Goal: Transaction & Acquisition: Purchase product/service

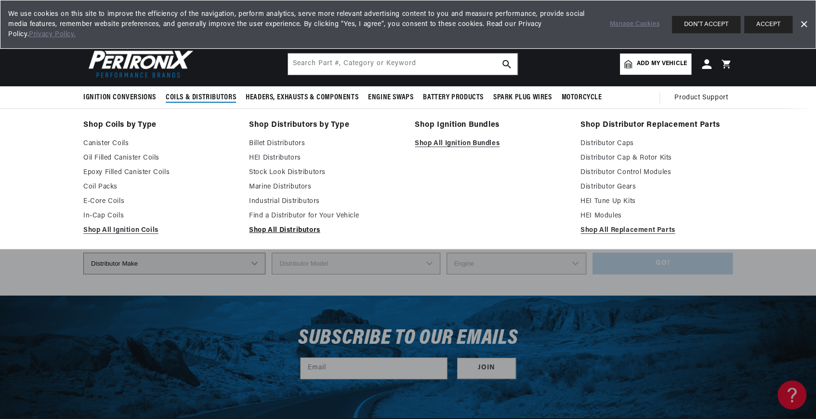
scroll to position [0, 791]
click at [301, 232] on link "Shop All Distributors" at bounding box center [325, 231] width 152 height 12
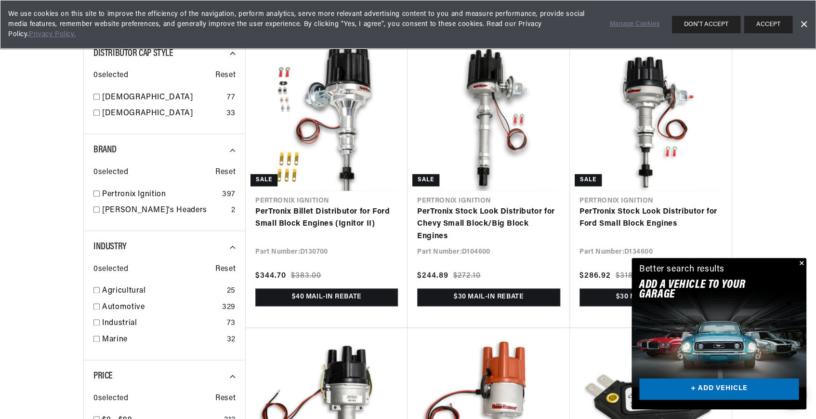
scroll to position [657, 0]
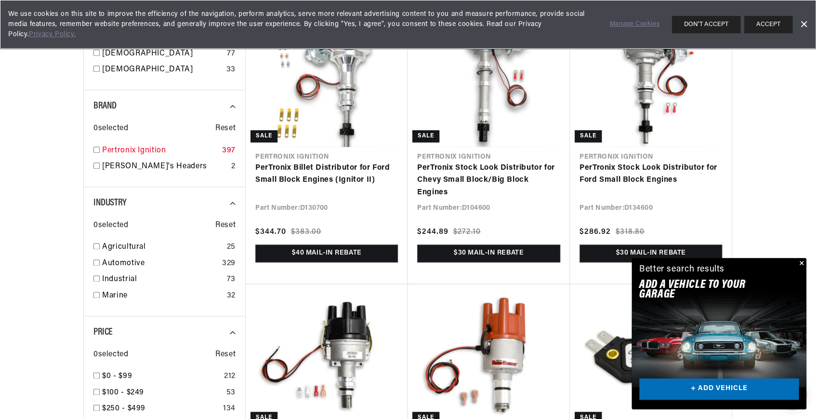
click at [94, 149] on input "checkbox" at bounding box center [96, 149] width 6 height 6
checkbox input "true"
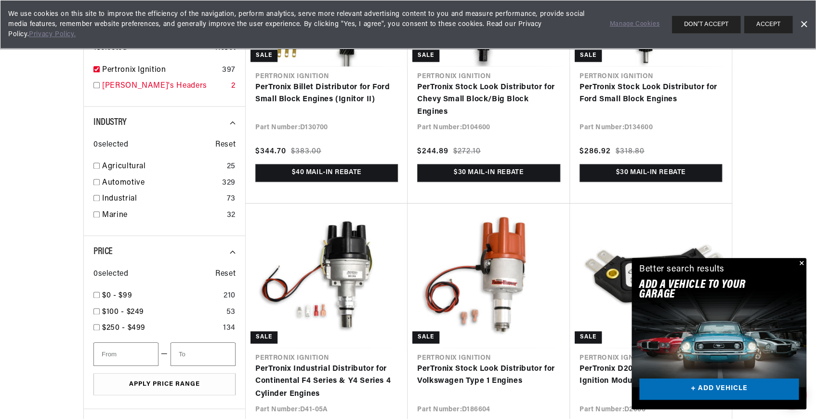
scroll to position [744, 0]
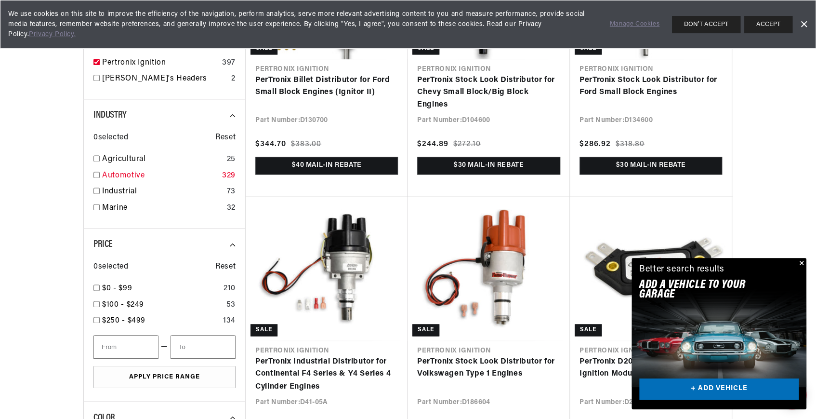
click at [96, 172] on input "checkbox" at bounding box center [96, 175] width 6 height 6
checkbox input "true"
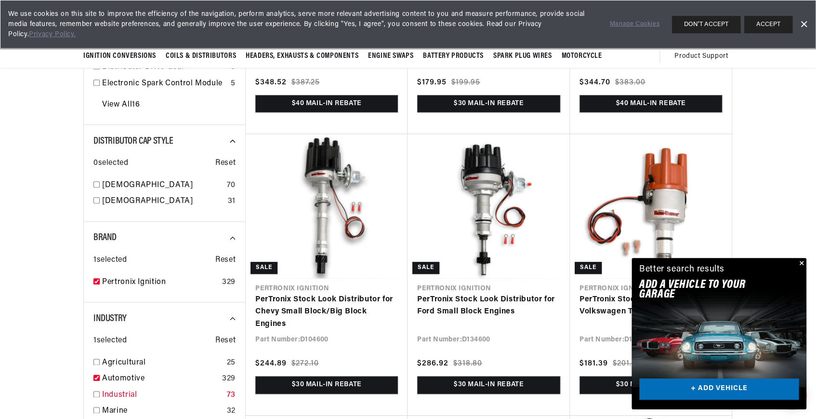
scroll to position [0, 515]
click at [97, 182] on input "checkbox" at bounding box center [96, 184] width 6 height 6
checkbox input "true"
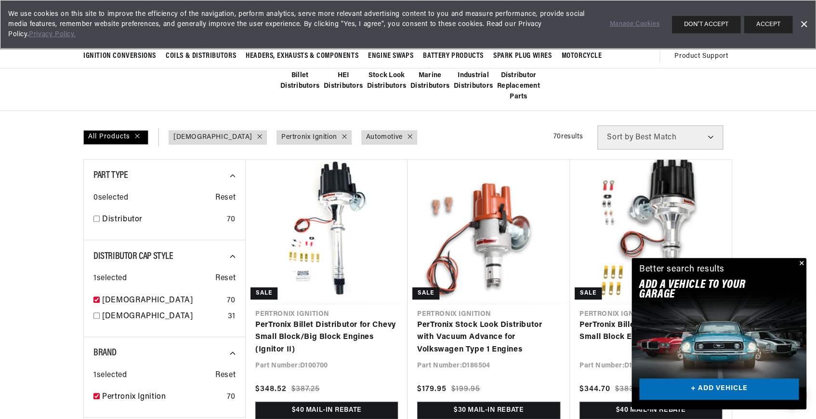
click at [803, 260] on button "Close" at bounding box center [801, 264] width 12 height 12
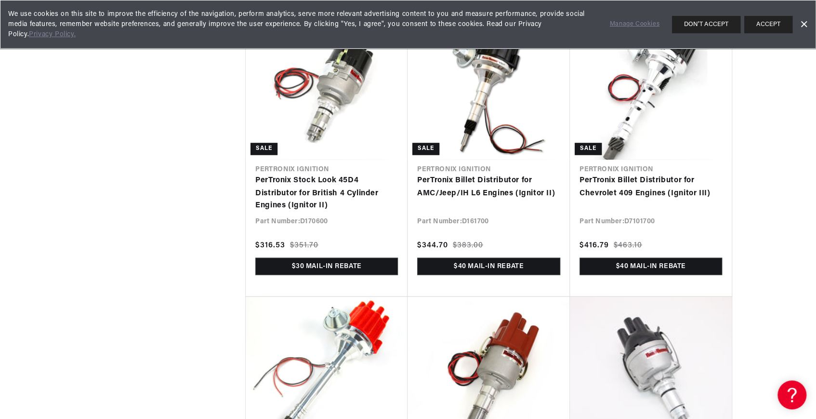
scroll to position [5431, 0]
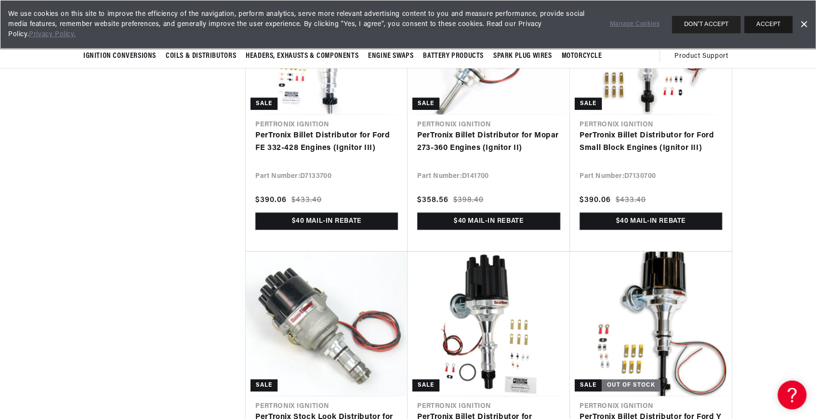
click at [765, 23] on button "ACCEPT" at bounding box center [768, 24] width 48 height 17
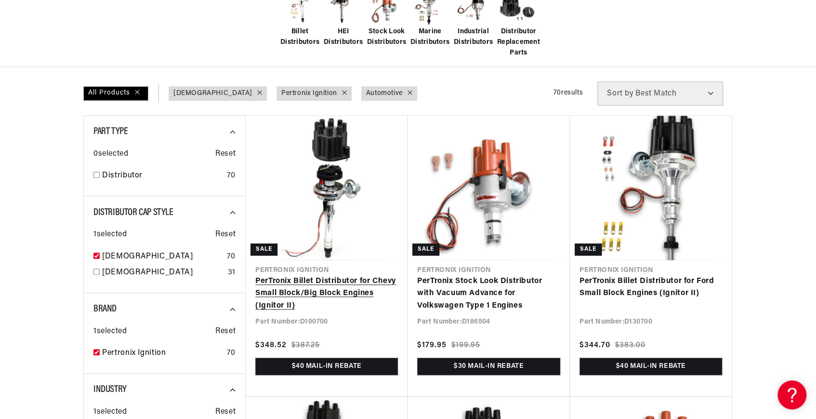
scroll to position [0, 515]
drag, startPoint x: 329, startPoint y: 266, endPoint x: 295, endPoint y: 265, distance: 33.7
drag, startPoint x: 295, startPoint y: 265, endPoint x: 369, endPoint y: 240, distance: 77.6
click at [369, 275] on link "PerTronix Billet Distributor for Chevy Small Block/Big Block Engines (Ignitor I…" at bounding box center [326, 293] width 143 height 37
